Goal: Find specific page/section: Find specific page/section

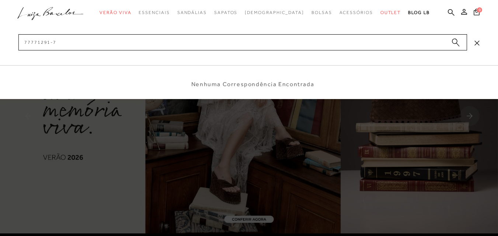
click at [35, 44] on input "77771291-7" at bounding box center [242, 42] width 449 height 16
click at [51, 44] on input "77771291-7" at bounding box center [242, 42] width 449 height 16
click at [55, 43] on input "777712917" at bounding box center [242, 42] width 449 height 16
type input "77771291"
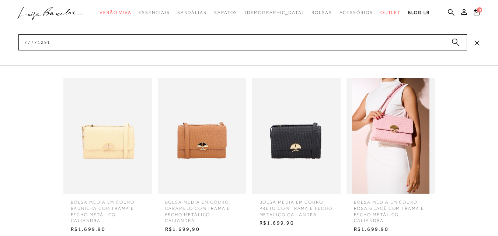
drag, startPoint x: 55, startPoint y: 43, endPoint x: 0, endPoint y: 37, distance: 55.3
click at [0, 0] on div "categoryHeader .a{fill-rule:evenodd;} Verão Viva Em alta Charms Mules" at bounding box center [249, 0] width 498 height 0
